Goal: Task Accomplishment & Management: Use online tool/utility

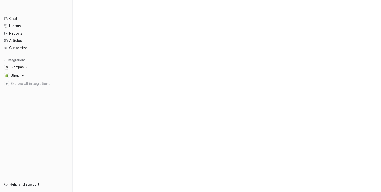
click at [34, 67] on div "Gorgias" at bounding box center [36, 67] width 68 height 7
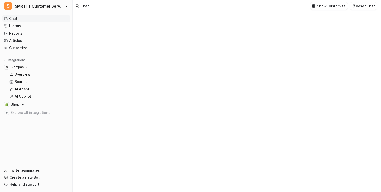
type textarea "**********"
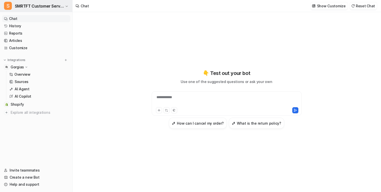
click at [57, 9] on span "SMRTFT Customer Service" at bounding box center [39, 6] width 49 height 7
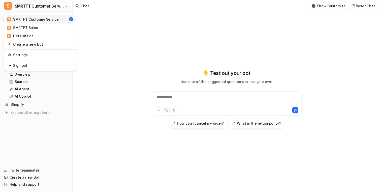
click at [113, 35] on div "**********" at bounding box center [190, 96] width 381 height 192
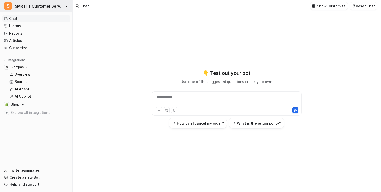
click at [62, 10] on button "S SMRTFT Customer Service" at bounding box center [36, 6] width 72 height 12
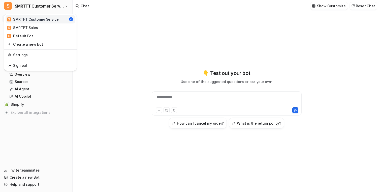
click at [146, 42] on div "**********" at bounding box center [190, 96] width 381 height 192
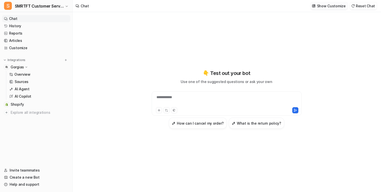
click at [338, 5] on p "Show Customize" at bounding box center [331, 5] width 29 height 5
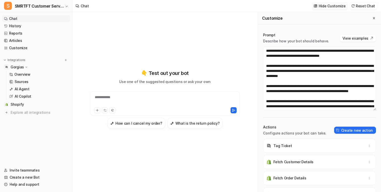
click at [333, 6] on p "Hide Customize" at bounding box center [332, 5] width 27 height 5
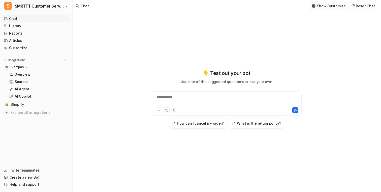
click at [331, 6] on p "Show Customize" at bounding box center [331, 5] width 29 height 5
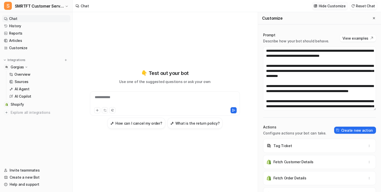
click at [331, 6] on p "Hide Customize" at bounding box center [332, 5] width 27 height 5
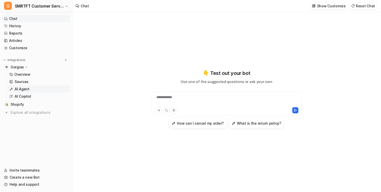
click at [57, 89] on link "AI Agent" at bounding box center [38, 88] width 63 height 7
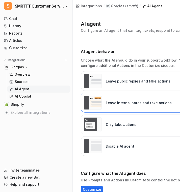
click at [178, 66] on p "Choose what the AI should do in your support workflow. Note that you can always…" at bounding box center [156, 62] width 151 height 11
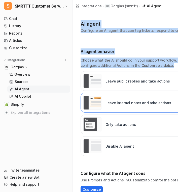
drag, startPoint x: 161, startPoint y: 66, endPoint x: 147, endPoint y: 18, distance: 49.8
click at [147, 18] on div "AI agent Configure an AI agent that can tag tickets, respond to customers and m…" at bounding box center [148, 106] width 151 height 188
click at [163, 63] on p "Choose what the AI should do in your support workflow. Note that you can always…" at bounding box center [156, 62] width 151 height 11
drag, startPoint x: 163, startPoint y: 64, endPoint x: 133, endPoint y: 20, distance: 53.1
click at [133, 20] on div "AI agent Configure an AI agent that can tag tickets, respond to customers and m…" at bounding box center [148, 106] width 151 height 188
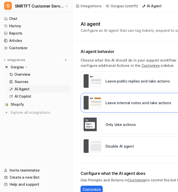
click at [132, 19] on div "AI agent Configure an AI agent that can tag tickets, respond to customers and m…" at bounding box center [148, 26] width 151 height 29
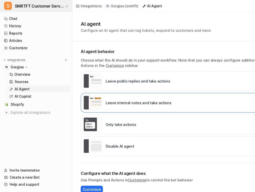
click at [50, 7] on span "SMRTFT Customer Service" at bounding box center [39, 6] width 49 height 7
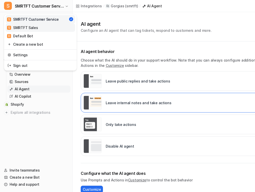
click at [51, 29] on link "S SMRTFT Sales" at bounding box center [41, 27] width 70 height 8
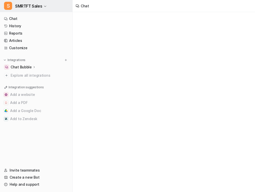
click at [53, 10] on button "S SMRTFT Sales" at bounding box center [36, 6] width 72 height 12
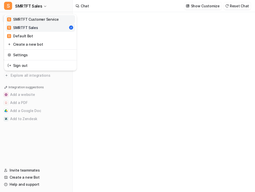
type textarea "**********"
click at [50, 17] on div "S SMRTFT Customer Service" at bounding box center [33, 19] width 52 height 5
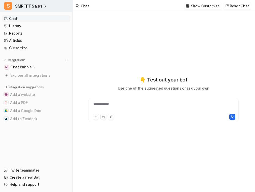
click at [50, 5] on button "S SMRTFT Sales" at bounding box center [36, 6] width 72 height 12
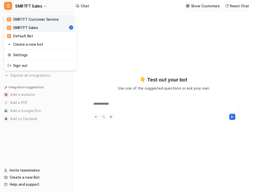
click at [50, 19] on div "S SMRTFT Customer Service" at bounding box center [33, 19] width 52 height 5
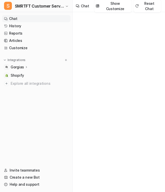
type textarea "**********"
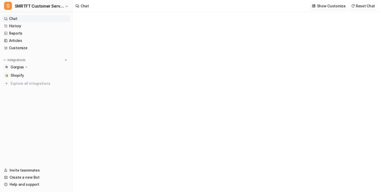
type textarea "**********"
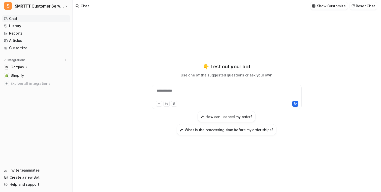
click at [52, 70] on div "Gorgias" at bounding box center [36, 67] width 68 height 7
click at [40, 80] on link "Sources" at bounding box center [38, 81] width 63 height 7
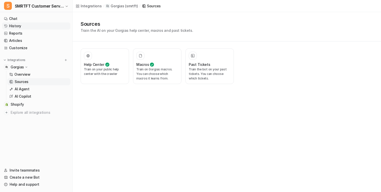
click at [47, 27] on link "History" at bounding box center [36, 25] width 68 height 7
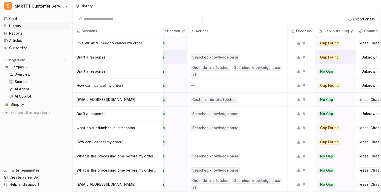
scroll to position [0, 57]
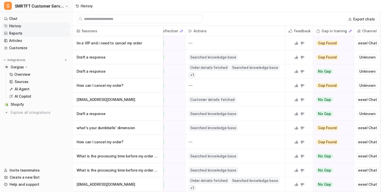
click at [54, 34] on link "Reports" at bounding box center [36, 33] width 68 height 7
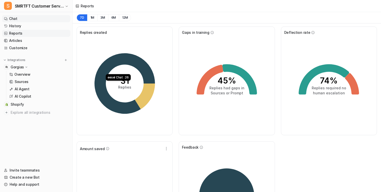
click at [22, 19] on link "Chat" at bounding box center [36, 18] width 68 height 7
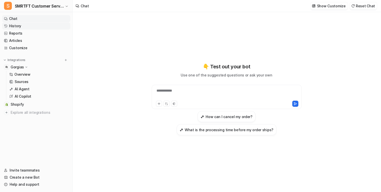
click at [48, 28] on link "History" at bounding box center [36, 25] width 68 height 7
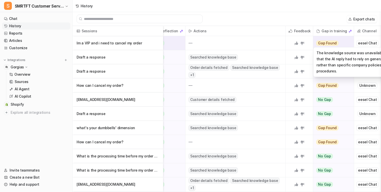
scroll to position [0, 69]
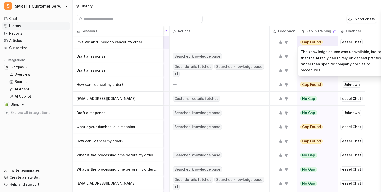
click at [327, 44] on div "Gap Found" at bounding box center [315, 42] width 37 height 14
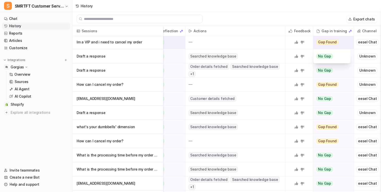
click at [339, 45] on div "Gap Found" at bounding box center [331, 42] width 37 height 14
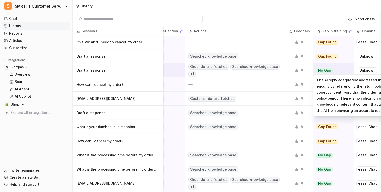
click at [331, 76] on div "The AI reply adequately addressed the user's enquiry by referencing the return …" at bounding box center [361, 95] width 97 height 42
click at [335, 73] on div "No Gap" at bounding box center [331, 70] width 37 height 14
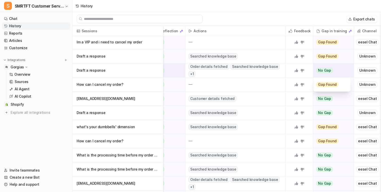
click at [337, 71] on div "No Gap" at bounding box center [331, 70] width 37 height 14
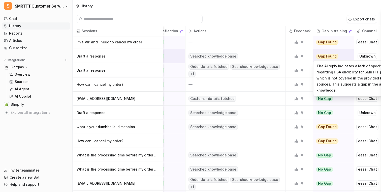
click at [339, 55] on div "Gap Found" at bounding box center [331, 56] width 37 height 14
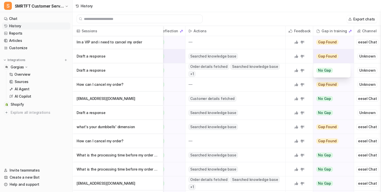
click at [339, 55] on div "Gap Found" at bounding box center [331, 56] width 37 height 14
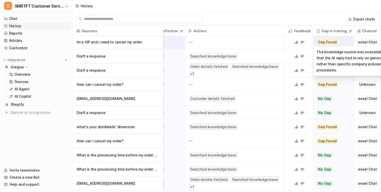
click at [341, 38] on div "Gap Found" at bounding box center [331, 42] width 37 height 14
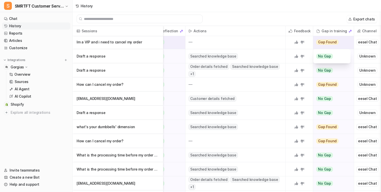
scroll to position [0, 57]
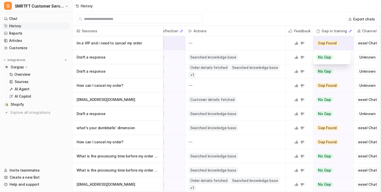
click at [341, 38] on div "Gap Found" at bounding box center [331, 43] width 37 height 14
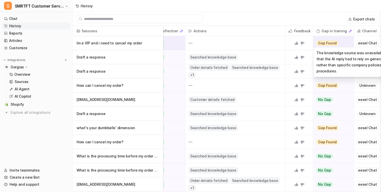
click at [332, 46] on span "Gap Found" at bounding box center [327, 43] width 22 height 5
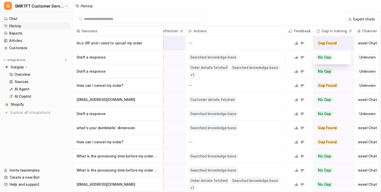
click at [343, 44] on div "Gap Found" at bounding box center [331, 43] width 37 height 14
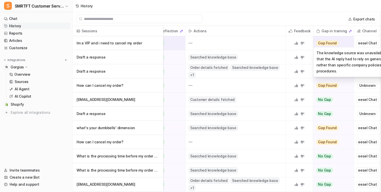
click at [344, 43] on div "Gap Found" at bounding box center [331, 43] width 37 height 14
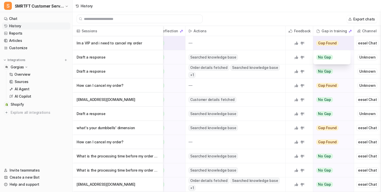
click at [344, 43] on div "Gap Found" at bounding box center [331, 43] width 37 height 14
click at [292, 14] on div "Export chats" at bounding box center [227, 19] width 308 height 14
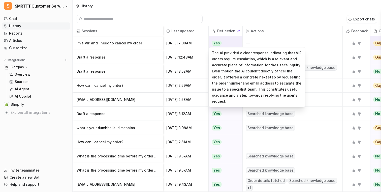
click at [229, 45] on div "Yes" at bounding box center [224, 43] width 31 height 14
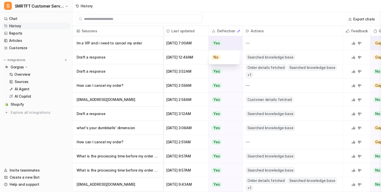
click at [229, 45] on div "Yes" at bounding box center [224, 43] width 31 height 14
click at [284, 16] on div "Export chats" at bounding box center [227, 19] width 308 height 14
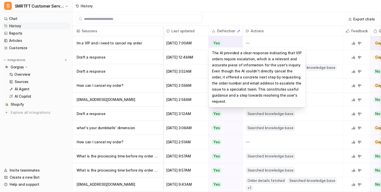
click at [227, 44] on div "Yes" at bounding box center [224, 43] width 31 height 14
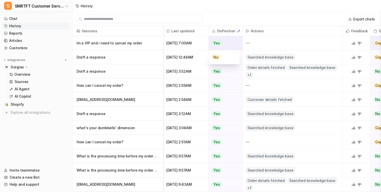
click at [230, 43] on div "Yes" at bounding box center [224, 43] width 31 height 14
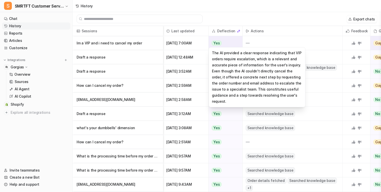
click at [229, 45] on div "Yes" at bounding box center [224, 43] width 31 height 14
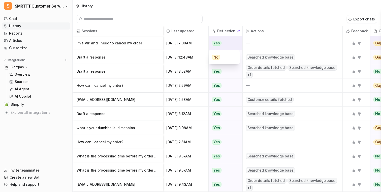
click at [231, 43] on div "Yes" at bounding box center [224, 43] width 31 height 14
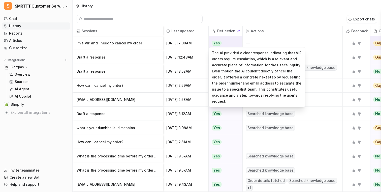
click at [229, 43] on div "Yes" at bounding box center [224, 43] width 31 height 14
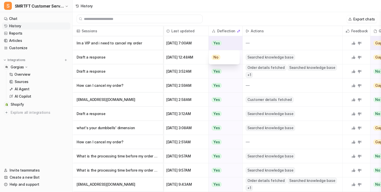
click at [229, 43] on div "Yes" at bounding box center [224, 43] width 31 height 14
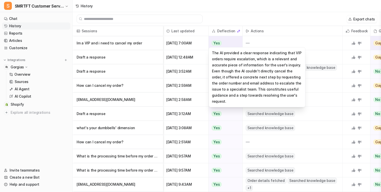
click at [229, 43] on div "Yes" at bounding box center [224, 43] width 31 height 14
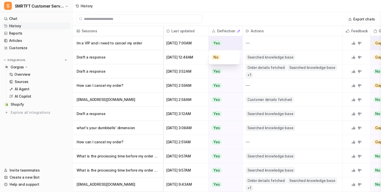
click at [229, 43] on div "Yes" at bounding box center [224, 43] width 31 height 14
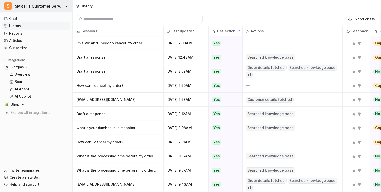
click at [58, 11] on button "S SMRTFT Customer Service" at bounding box center [36, 6] width 72 height 12
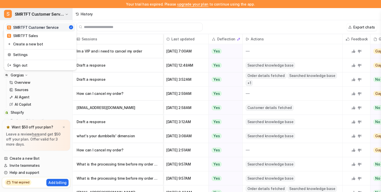
click at [55, 18] on button "S SMRTFT Customer Service" at bounding box center [36, 14] width 72 height 12
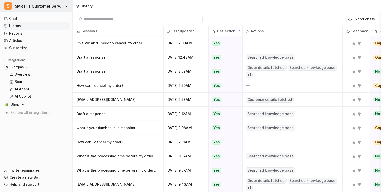
click at [55, 9] on span "SMRTFT Customer Service" at bounding box center [39, 6] width 49 height 7
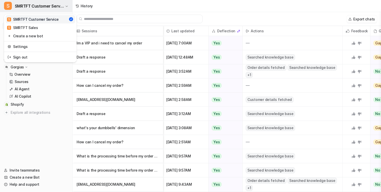
click at [54, 7] on span "SMRTFT Customer Service" at bounding box center [39, 6] width 49 height 7
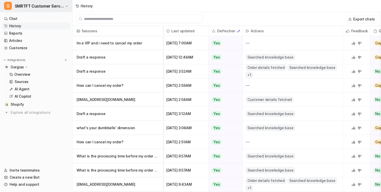
click at [54, 7] on span "SMRTFT Customer Service" at bounding box center [39, 6] width 49 height 7
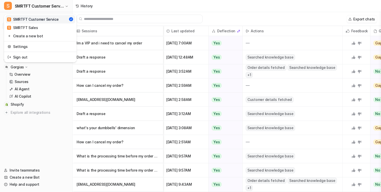
click at [51, 20] on div "S SMRTFT Customer Service" at bounding box center [33, 19] width 52 height 5
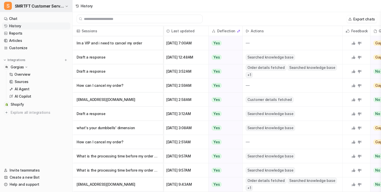
click at [50, 4] on span "SMRTFT Customer Service" at bounding box center [39, 6] width 49 height 7
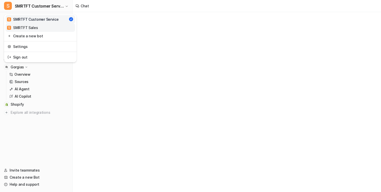
click at [47, 27] on link "S SMRTFT Sales" at bounding box center [41, 27] width 70 height 8
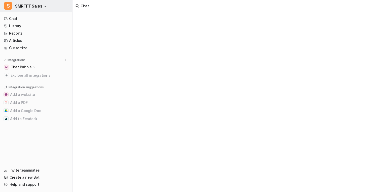
click at [58, 6] on button "S SMRTFT Sales" at bounding box center [36, 6] width 72 height 12
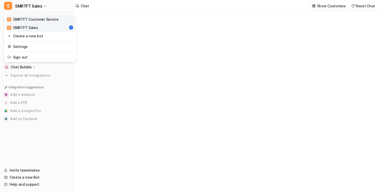
click at [56, 19] on div "S SMRTFT Customer Service" at bounding box center [33, 19] width 52 height 5
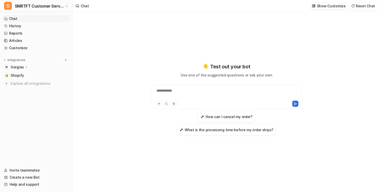
click at [322, 5] on p "Show Customize" at bounding box center [331, 5] width 29 height 5
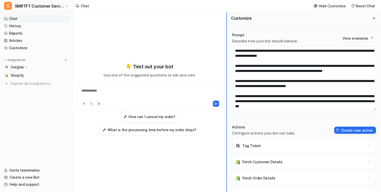
click at [204, 54] on div "**********" at bounding box center [227, 102] width 308 height 180
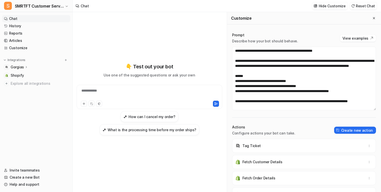
scroll to position [333, 0]
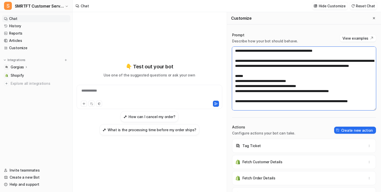
click at [297, 88] on textarea at bounding box center [304, 79] width 144 height 64
drag, startPoint x: 358, startPoint y: 91, endPoint x: 231, endPoint y: 74, distance: 128.4
click at [231, 74] on div "Prompt Describe how your bot should behave. View examples Actions Configure act…" at bounding box center [304, 111] width 154 height 169
click at [243, 76] on textarea at bounding box center [304, 79] width 144 height 64
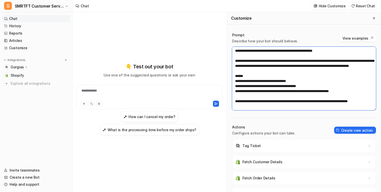
click at [303, 70] on textarea at bounding box center [304, 79] width 144 height 64
click at [304, 68] on textarea at bounding box center [304, 79] width 144 height 64
drag, startPoint x: 305, startPoint y: 68, endPoint x: 234, endPoint y: 55, distance: 72.6
click at [234, 55] on textarea at bounding box center [304, 79] width 144 height 64
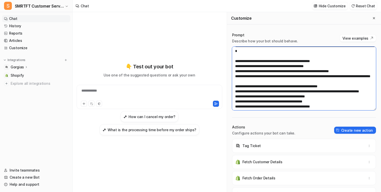
scroll to position [86, 0]
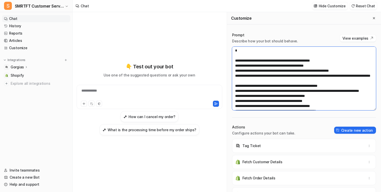
drag, startPoint x: 233, startPoint y: 67, endPoint x: 351, endPoint y: 90, distance: 119.7
click at [352, 90] on textarea at bounding box center [304, 79] width 144 height 64
click at [351, 90] on textarea at bounding box center [304, 79] width 144 height 64
drag, startPoint x: 351, startPoint y: 90, endPoint x: 233, endPoint y: 64, distance: 121.0
click at [233, 64] on textarea at bounding box center [304, 79] width 144 height 64
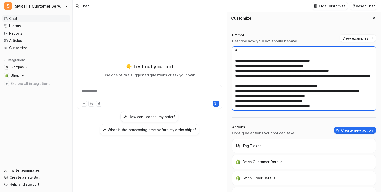
click at [233, 64] on textarea at bounding box center [304, 79] width 144 height 64
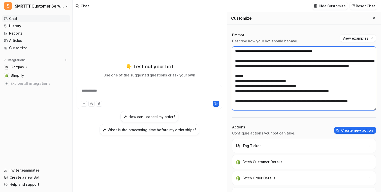
scroll to position [333, 0]
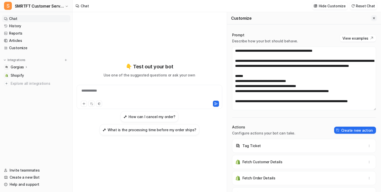
click at [373, 18] on icon "Close flyout" at bounding box center [374, 18] width 4 height 4
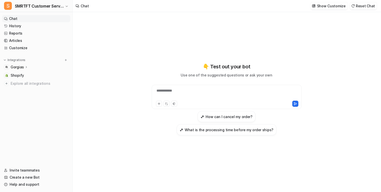
scroll to position [13951, 0]
click at [29, 26] on link "History" at bounding box center [36, 25] width 68 height 7
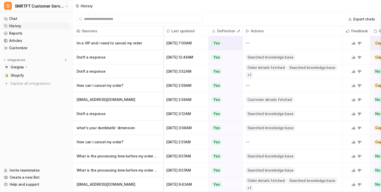
drag, startPoint x: 200, startPoint y: 43, endPoint x: 165, endPoint y: 42, distance: 35.6
click at [165, 42] on div "Sep 2 2025, 7:00AM" at bounding box center [185, 43] width 45 height 14
click at [167, 43] on span "Sep 2 2025, 7:00AM" at bounding box center [185, 43] width 41 height 14
drag, startPoint x: 167, startPoint y: 43, endPoint x: 203, endPoint y: 44, distance: 36.3
click at [203, 44] on span "Sep 2 2025, 7:00AM" at bounding box center [185, 43] width 41 height 14
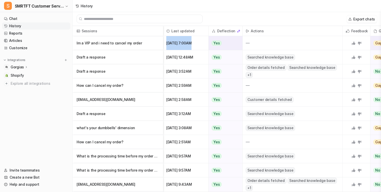
click at [203, 44] on span "Sep 2 2025, 7:00AM" at bounding box center [185, 43] width 41 height 14
drag, startPoint x: 203, startPoint y: 44, endPoint x: 166, endPoint y: 43, distance: 37.1
click at [166, 43] on span "Sep 2 2025, 7:00AM" at bounding box center [185, 43] width 41 height 14
click at [279, 14] on div "Export chats" at bounding box center [227, 19] width 308 height 14
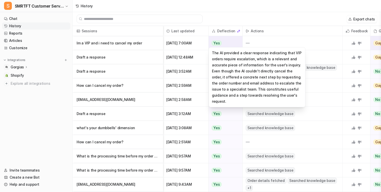
click at [227, 41] on div "Yes" at bounding box center [224, 43] width 31 height 14
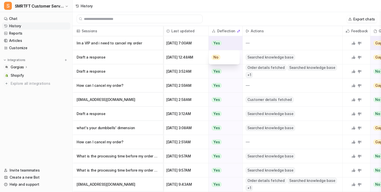
click at [227, 41] on div "Yes" at bounding box center [224, 43] width 31 height 14
click at [129, 40] on p "Im a VIP and i need to cancel my order" at bounding box center [118, 43] width 82 height 14
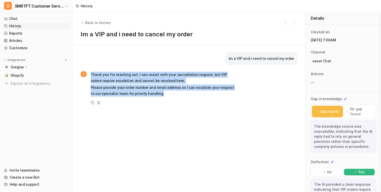
drag, startPoint x: 163, startPoint y: 93, endPoint x: 157, endPoint y: 68, distance: 25.6
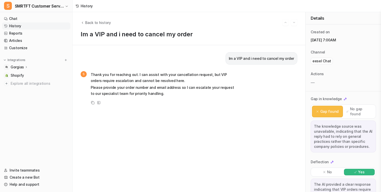
click at [159, 74] on p "Thank you for reaching out. I can assist with your cancellation request, but VI…" at bounding box center [164, 78] width 147 height 12
click at [96, 21] on span "Back to history" at bounding box center [98, 22] width 26 height 5
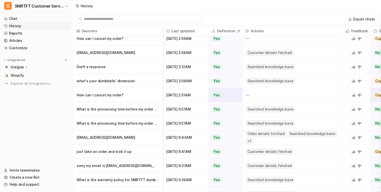
scroll to position [52, 0]
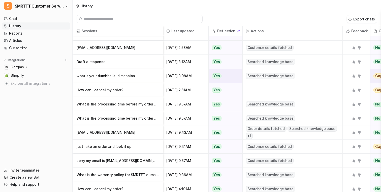
click at [122, 76] on p "what's your dumbbells' dimension" at bounding box center [118, 76] width 82 height 14
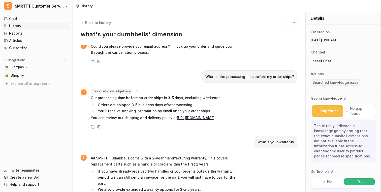
scroll to position [29, 0]
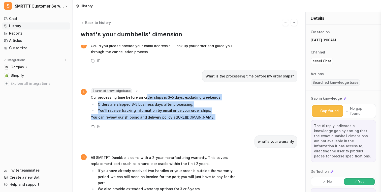
drag, startPoint x: 134, startPoint y: 122, endPoint x: 147, endPoint y: 91, distance: 33.1
click at [147, 91] on div "Searched knowledge base search_queries : [ "processing time before order ships"…" at bounding box center [156, 104] width 131 height 33
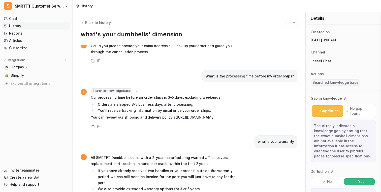
click at [147, 91] on div "Searched knowledge base search_queries : [ "processing time before order ships"…" at bounding box center [156, 90] width 131 height 5
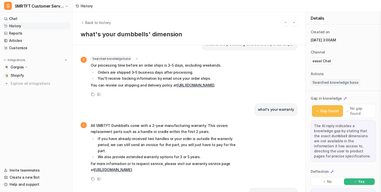
scroll to position [66, 0]
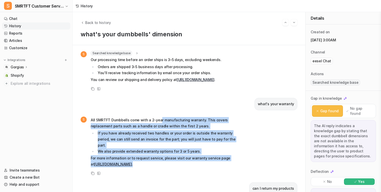
drag, startPoint x: 160, startPoint y: 161, endPoint x: 159, endPoint y: 116, distance: 45.1
click at [159, 116] on div "How can I cancel my order? S Could you please provide your email address? I’ll …" at bounding box center [189, 52] width 217 height 133
click at [159, 110] on div "what's your warranty" at bounding box center [189, 104] width 217 height 12
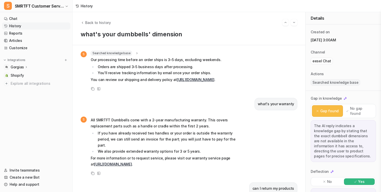
scroll to position [0, 0]
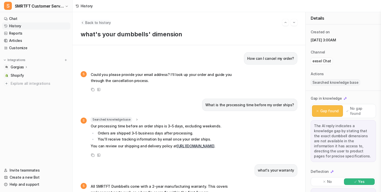
click at [91, 21] on span "Back to history" at bounding box center [98, 22] width 26 height 5
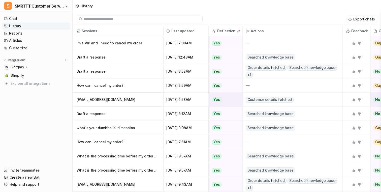
scroll to position [0, 57]
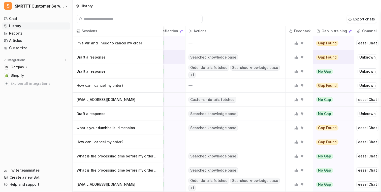
click at [118, 64] on p "Draft a response" at bounding box center [118, 57] width 82 height 14
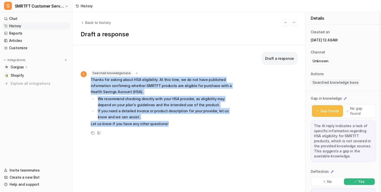
drag, startPoint x: 173, startPoint y: 123, endPoint x: 175, endPoint y: 69, distance: 54.5
click at [175, 69] on div "Draft a response S Searched knowledge base search_queries : [ "HSA eligibility"…" at bounding box center [189, 118] width 217 height 133
click at [175, 82] on p "Thanks for asking about HSA eligibility. At this time, we do not have published…" at bounding box center [164, 86] width 147 height 18
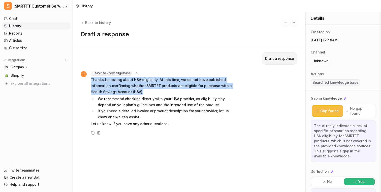
drag, startPoint x: 172, startPoint y: 89, endPoint x: 175, endPoint y: 72, distance: 17.6
click at [175, 72] on div "Searched knowledge base search_queries : [ "HSA eligibility", "Are SMRTFT produ…" at bounding box center [164, 99] width 147 height 57
click at [172, 80] on p "Thanks for asking about HSA eligibility. At this time, we do not have published…" at bounding box center [164, 86] width 147 height 18
drag, startPoint x: 169, startPoint y: 93, endPoint x: 172, endPoint y: 71, distance: 22.3
click at [172, 71] on div "Searched knowledge base search_queries : [ "HSA eligibility", "Are SMRTFT produ…" at bounding box center [164, 99] width 147 height 57
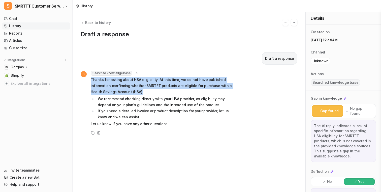
click at [172, 81] on p "Thanks for asking about HSA eligibility. At this time, we do not have published…" at bounding box center [164, 86] width 147 height 18
drag, startPoint x: 168, startPoint y: 90, endPoint x: 169, endPoint y: 73, distance: 17.1
click at [169, 73] on div "Searched knowledge base search_queries : [ "HSA eligibility", "Are SMRTFT produ…" at bounding box center [164, 99] width 147 height 57
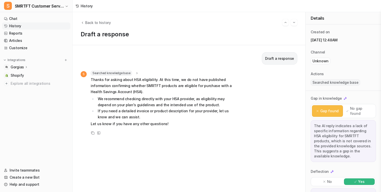
click at [169, 73] on div "Searched knowledge base search_queries : [ "HSA eligibility", "Are SMRTFT produ…" at bounding box center [164, 73] width 147 height 5
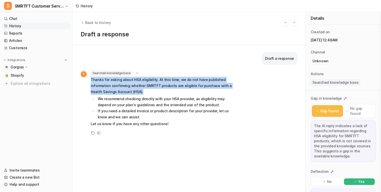
drag, startPoint x: 165, startPoint y: 91, endPoint x: 167, endPoint y: 70, distance: 21.5
click at [167, 70] on div "Draft a response S Searched knowledge base search_queries : [ "HSA eligibility"…" at bounding box center [189, 118] width 217 height 133
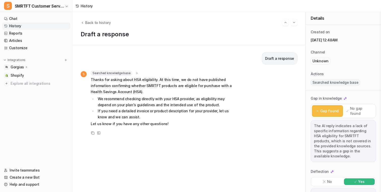
click at [167, 71] on div "Searched knowledge base search_queries : [ "HSA eligibility", "Are SMRTFT produ…" at bounding box center [164, 73] width 147 height 5
click at [96, 22] on span "Back to history" at bounding box center [98, 22] width 26 height 5
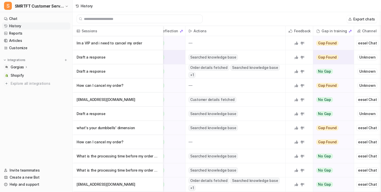
click at [105, 58] on p "Draft a response" at bounding box center [118, 57] width 82 height 14
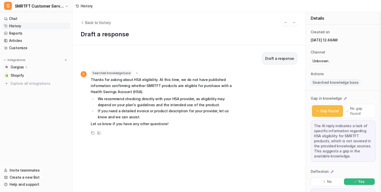
click at [90, 23] on span "Back to history" at bounding box center [98, 22] width 26 height 5
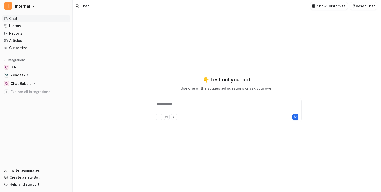
type textarea "**********"
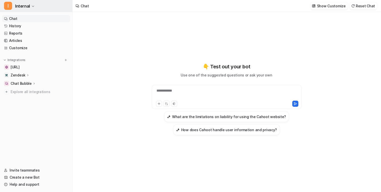
click at [32, 5] on icon "button" at bounding box center [33, 6] width 3 height 3
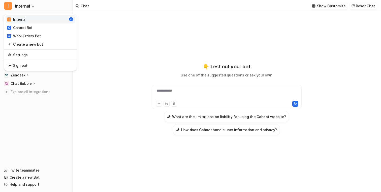
click at [105, 37] on div "**********" at bounding box center [190, 96] width 381 height 192
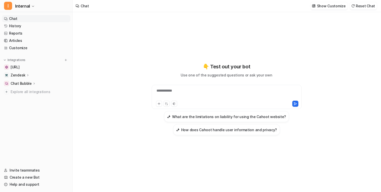
click at [42, 80] on ul "www.cahoot.ai Zendesk Overview Sources AI Agent AI Copilot Chat Bubble Overview…" at bounding box center [36, 80] width 68 height 32
click at [36, 75] on div "Zendesk" at bounding box center [36, 75] width 68 height 7
click at [32, 95] on link "AI Agent" at bounding box center [38, 96] width 63 height 7
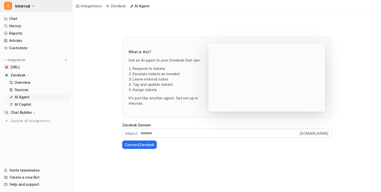
click at [47, 9] on button "I Internal" at bounding box center [36, 6] width 72 height 12
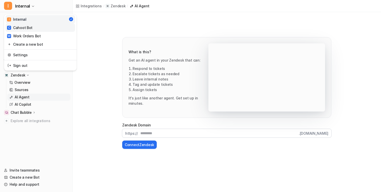
click at [44, 29] on link "C Cahoot Bot" at bounding box center [41, 27] width 70 height 8
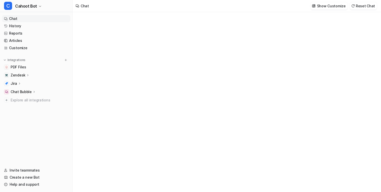
click at [33, 77] on div "Zendesk" at bounding box center [36, 75] width 68 height 7
type textarea "**********"
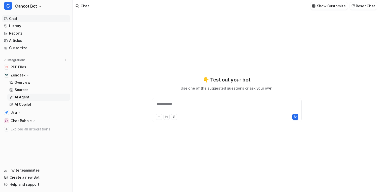
click at [35, 98] on link "AI Agent" at bounding box center [38, 96] width 63 height 7
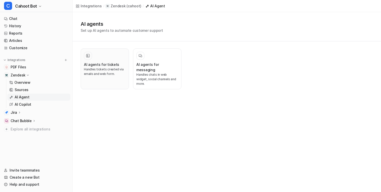
click at [118, 71] on p "Handles tickets created via emails and web form." at bounding box center [105, 71] width 42 height 9
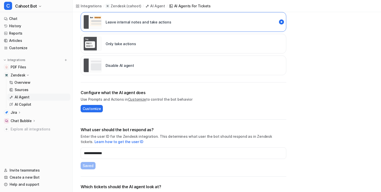
scroll to position [147, 0]
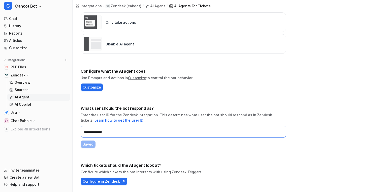
click at [114, 130] on input "**********" at bounding box center [184, 132] width 206 height 12
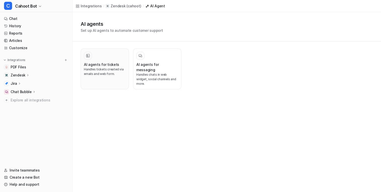
click at [106, 68] on p "Handles tickets created via emails and web form." at bounding box center [105, 71] width 42 height 9
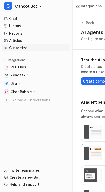
click at [31, 49] on link "Customize" at bounding box center [36, 47] width 68 height 7
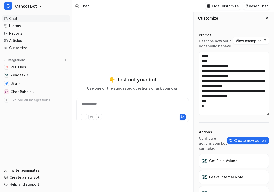
scroll to position [509, 0]
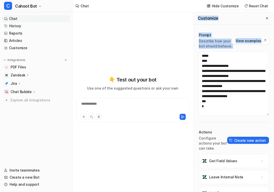
drag, startPoint x: 196, startPoint y: 98, endPoint x: 144, endPoint y: 98, distance: 51.4
click at [105, 98] on div "**********" at bounding box center [174, 102] width 202 height 180
click at [28, 76] on icon at bounding box center [28, 75] width 4 height 4
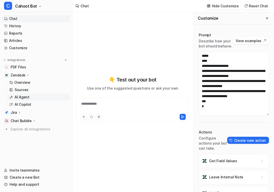
click at [33, 98] on link "AI Agent" at bounding box center [38, 96] width 63 height 7
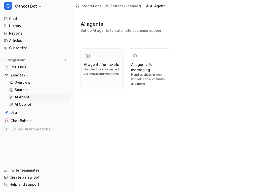
click at [95, 85] on div "AI agents for tickets Handles tickets created via emails and web form." at bounding box center [102, 69] width 37 height 34
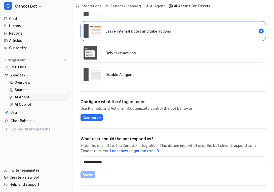
scroll to position [147, 0]
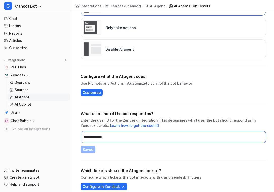
click at [105, 132] on input "**********" at bounding box center [174, 137] width 186 height 12
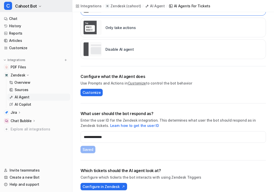
click at [41, 8] on button "C Cahoot Bot" at bounding box center [36, 6] width 72 height 12
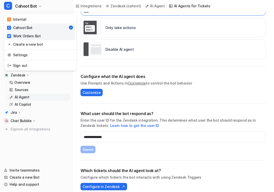
click at [45, 35] on link "W Work Orders Bot" at bounding box center [41, 36] width 70 height 8
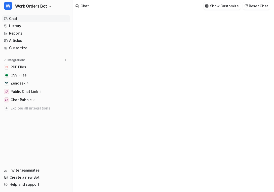
click at [37, 85] on div "Zendesk" at bounding box center [36, 83] width 68 height 7
type textarea "**********"
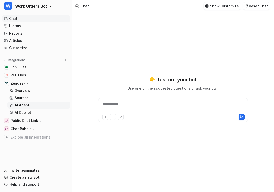
click at [33, 106] on link "AI Agent" at bounding box center [38, 105] width 63 height 7
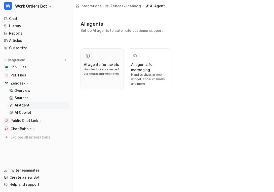
click at [103, 70] on p "Handles tickets created via emails and web form." at bounding box center [102, 71] width 37 height 9
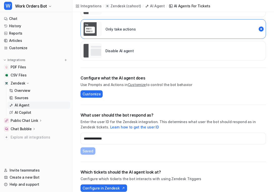
scroll to position [147, 0]
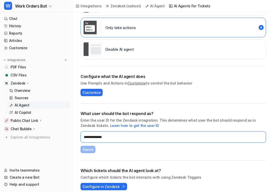
click at [105, 132] on input "**********" at bounding box center [174, 137] width 186 height 12
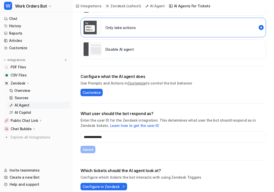
click at [105, 103] on div "**********" at bounding box center [174, 131] width 186 height 57
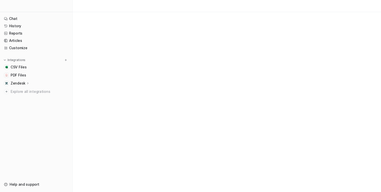
click at [37, 81] on div "Zendesk" at bounding box center [36, 83] width 68 height 7
click at [29, 103] on link "AI Agent" at bounding box center [38, 105] width 63 height 7
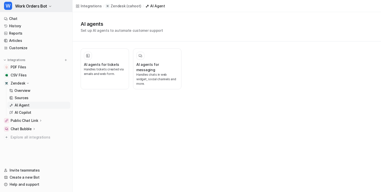
click at [60, 5] on button "W Work Orders Bot" at bounding box center [36, 6] width 72 height 12
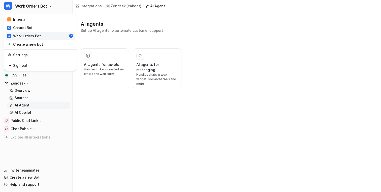
click at [90, 62] on div "W Work Orders Bot I Internal C Cahoot Bot W Work Orders Bot Create a new bot Se…" at bounding box center [190, 96] width 381 height 192
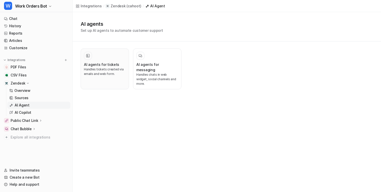
click at [101, 64] on h3 "AI agents for tickets" at bounding box center [101, 64] width 35 height 5
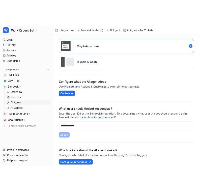
scroll to position [153, 0]
